Goal: Entertainment & Leisure: Consume media (video, audio)

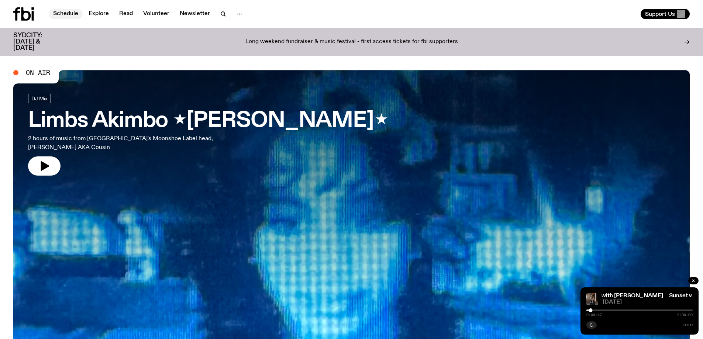
click at [64, 12] on link "Schedule" at bounding box center [66, 14] width 34 height 10
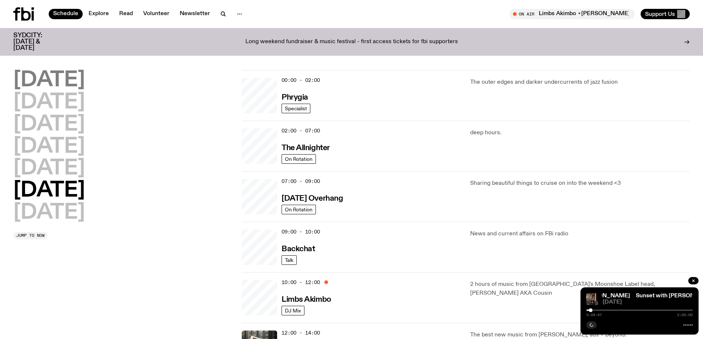
click at [50, 77] on h2 "[DATE]" at bounding box center [49, 80] width 72 height 21
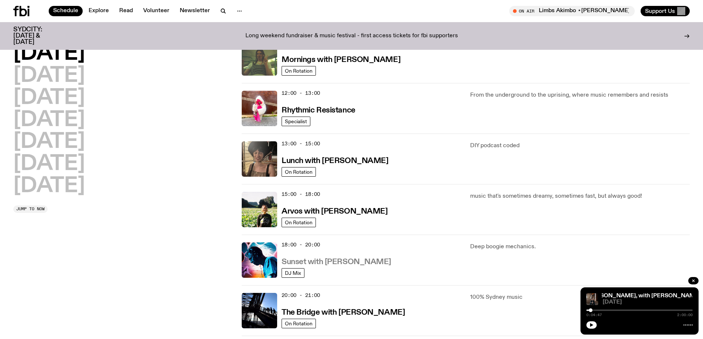
scroll to position [131, 0]
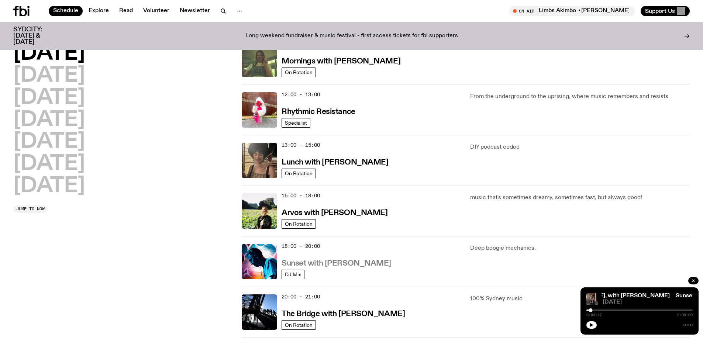
click at [333, 262] on h3 "Sunset with [PERSON_NAME]" at bounding box center [336, 264] width 110 height 8
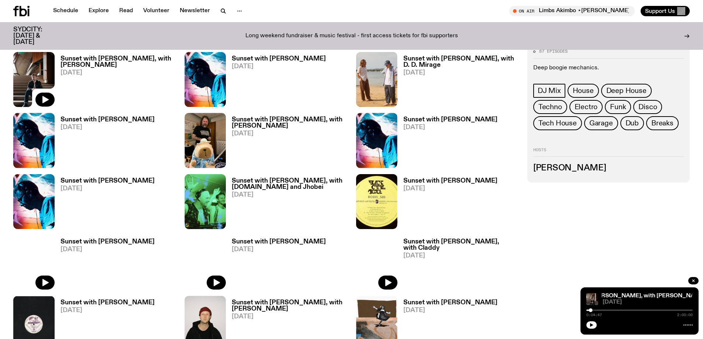
scroll to position [843, 0]
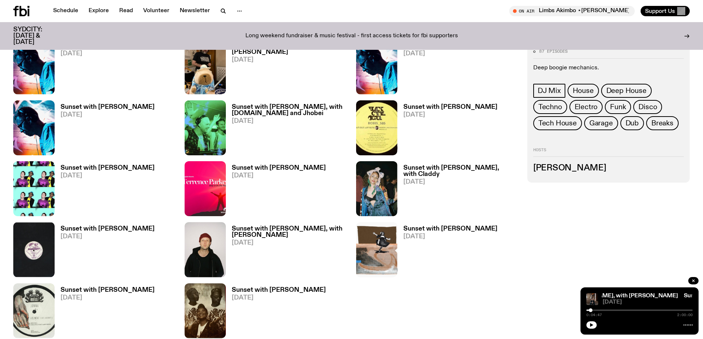
click at [68, 291] on h3 "Sunset with [PERSON_NAME]" at bounding box center [107, 290] width 94 height 6
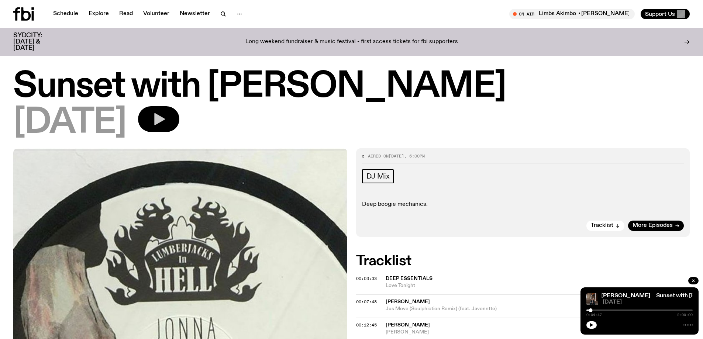
click at [163, 122] on button "button" at bounding box center [158, 119] width 41 height 26
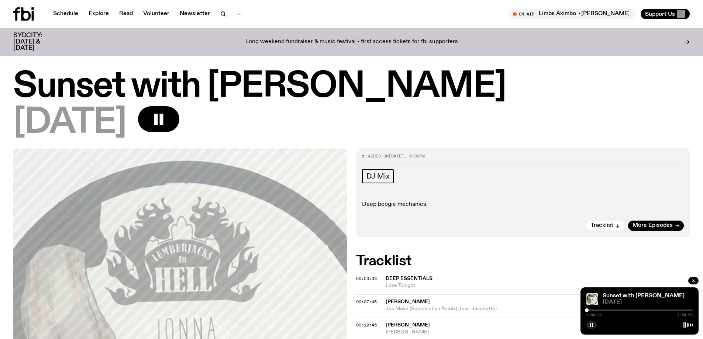
click at [586, 310] on div at bounding box center [587, 310] width 4 height 4
click at [590, 310] on div at bounding box center [639, 309] width 106 height 1
click at [601, 309] on div at bounding box center [639, 309] width 106 height 1
click at [482, 99] on h1 "Sunset with [PERSON_NAME]" at bounding box center [351, 86] width 676 height 33
